Goal: Find contact information: Find contact information

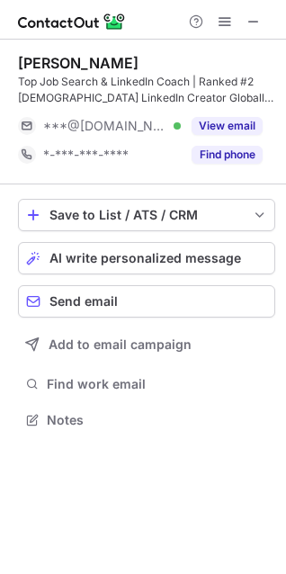
scroll to position [407, 286]
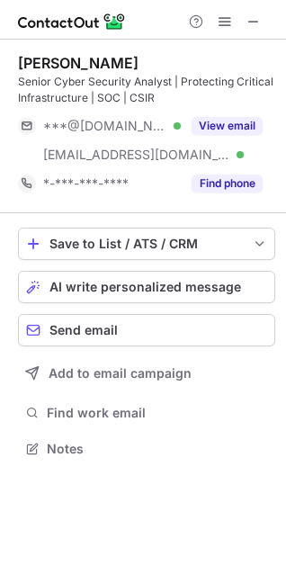
scroll to position [436, 286]
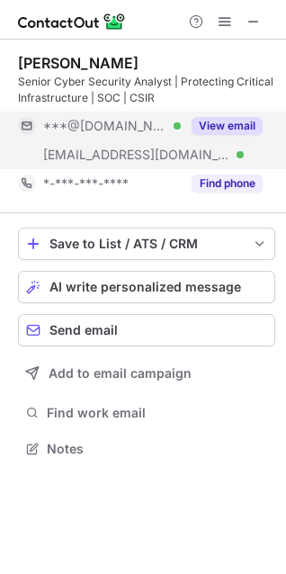
click at [228, 124] on button "View email" at bounding box center [227, 126] width 71 height 18
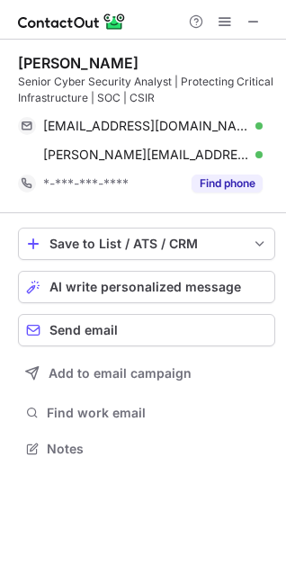
scroll to position [436, 286]
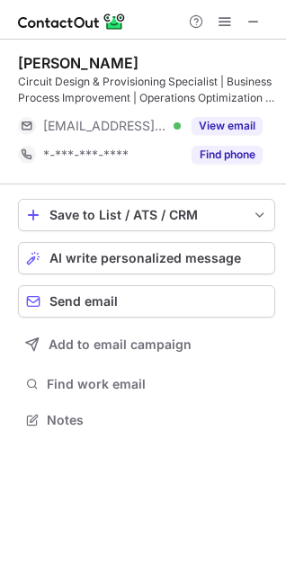
scroll to position [407, 286]
